Goal: Transaction & Acquisition: Purchase product/service

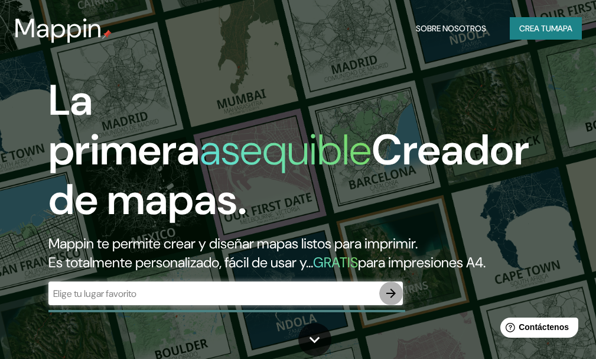
click at [389, 297] on icon "button" at bounding box center [391, 293] width 14 height 14
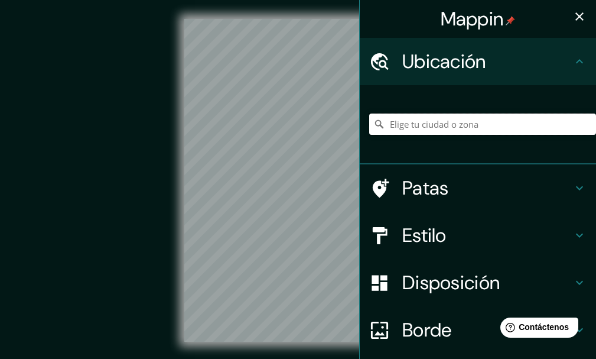
click at [431, 124] on input "Elige tu ciudad o zona" at bounding box center [482, 123] width 227 height 21
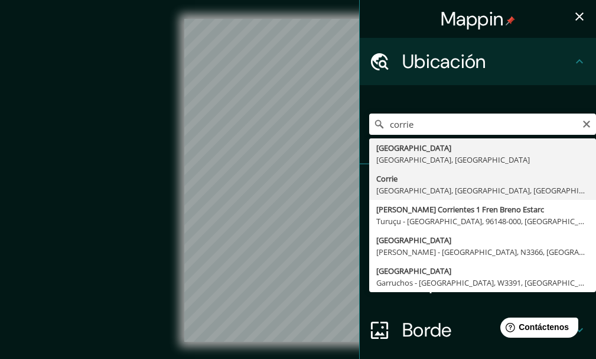
type input "[GEOGRAPHIC_DATA], [GEOGRAPHIC_DATA], [GEOGRAPHIC_DATA]"
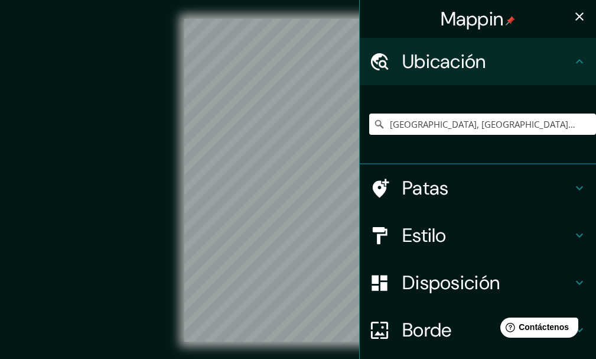
click at [428, 250] on div "Estilo" at bounding box center [478, 234] width 236 height 47
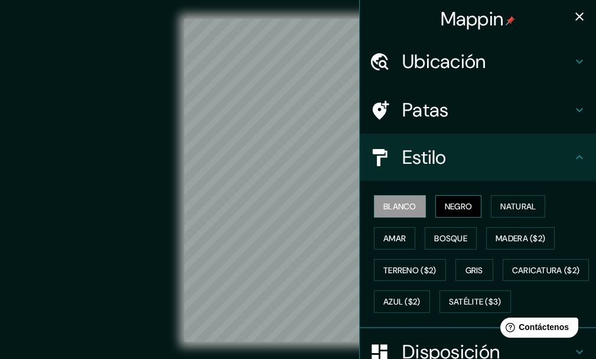
click at [464, 207] on font "Negro" at bounding box center [459, 206] width 28 height 11
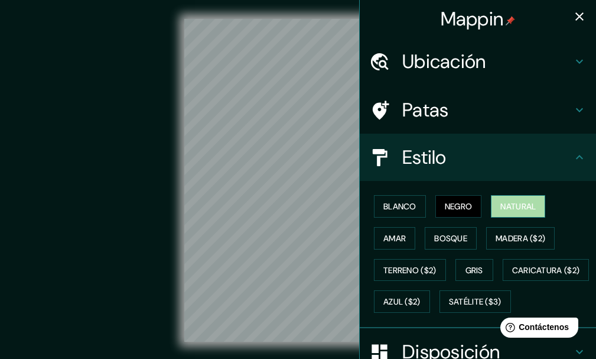
click at [511, 206] on font "Natural" at bounding box center [517, 206] width 35 height 11
click at [447, 217] on button "Negro" at bounding box center [458, 206] width 47 height 22
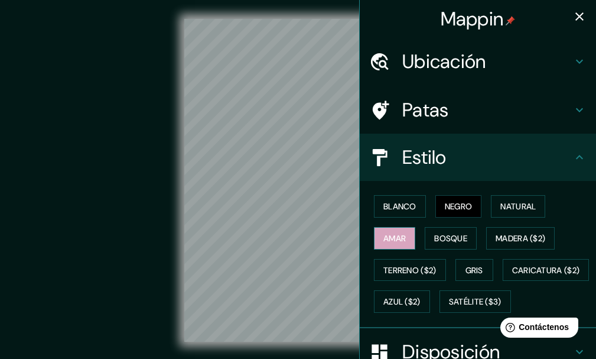
click at [398, 230] on font "Amar" at bounding box center [394, 237] width 22 height 15
click at [435, 236] on font "Bosque" at bounding box center [450, 238] width 33 height 11
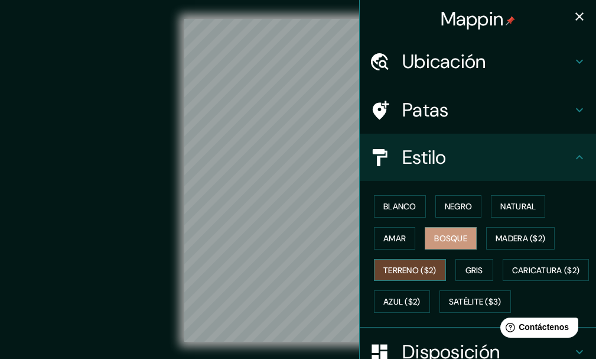
click at [402, 265] on font "Terreno ($2)" at bounding box center [409, 270] width 53 height 11
click at [467, 266] on font "Gris" at bounding box center [474, 270] width 18 height 11
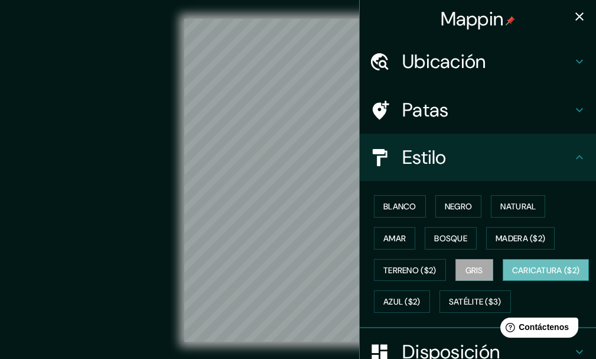
click at [512, 275] on font "Caricatura ($2)" at bounding box center [546, 270] width 68 height 11
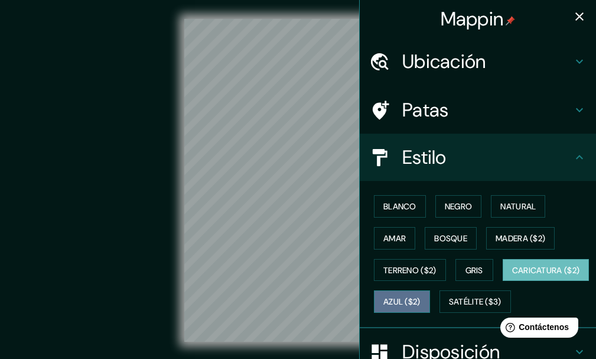
click at [421, 302] on font "Azul ($2)" at bounding box center [401, 302] width 37 height 11
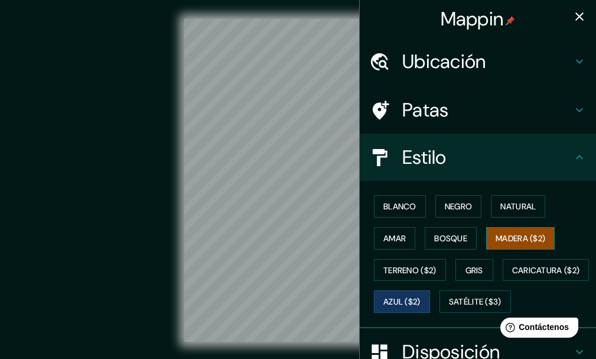
click at [506, 231] on font "Madera ($2)" at bounding box center [521, 237] width 50 height 15
click at [470, 266] on font "Gris" at bounding box center [474, 270] width 18 height 11
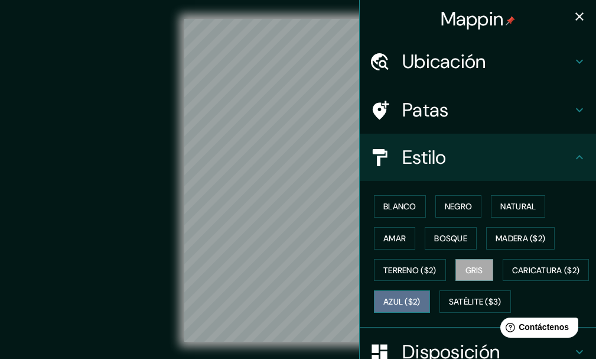
click at [421, 297] on font "Azul ($2)" at bounding box center [401, 302] width 37 height 11
